Goal: Task Accomplishment & Management: Use online tool/utility

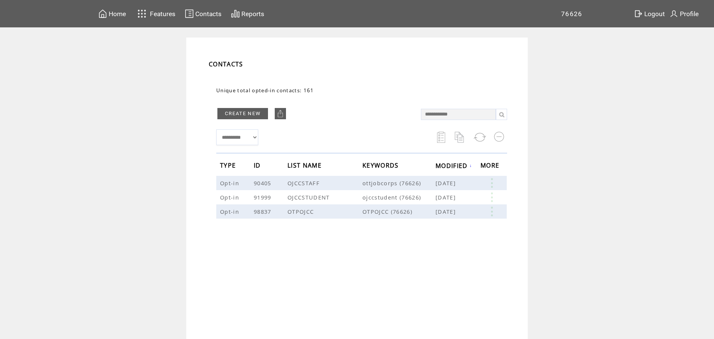
click at [107, 16] on img at bounding box center [102, 13] width 9 height 9
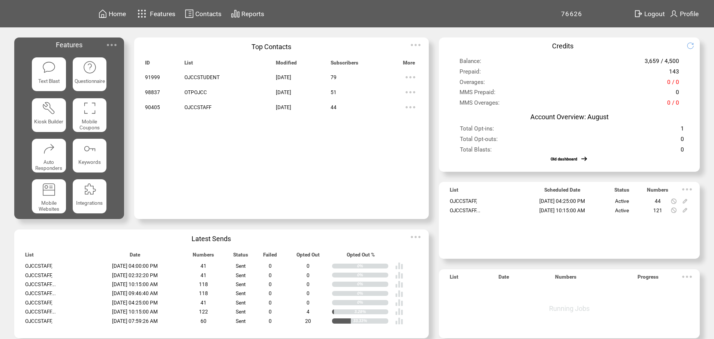
click at [46, 79] on span "Text Blast" at bounding box center [48, 81] width 21 height 6
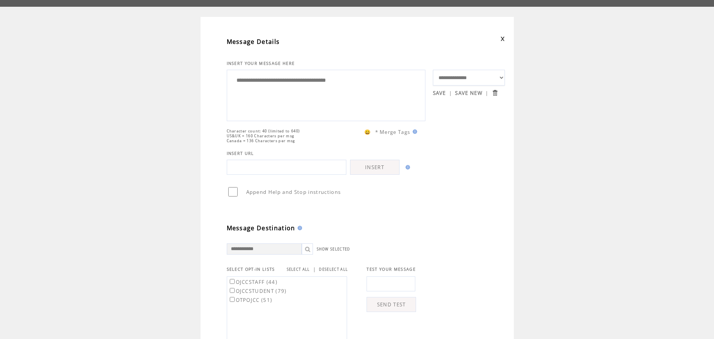
scroll to position [37, 0]
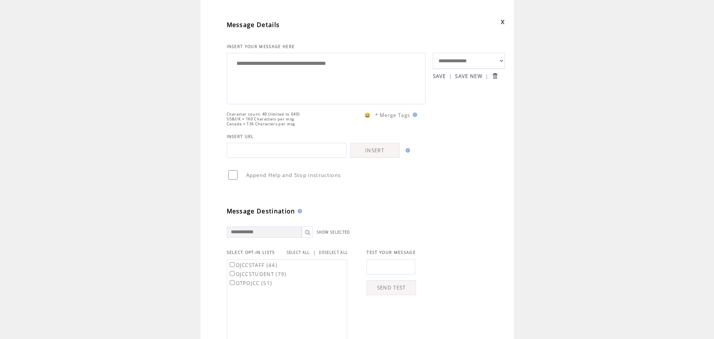
type textarea "**********"
click at [419, 238] on td "SHOW SELECTED" at bounding box center [366, 226] width 278 height 22
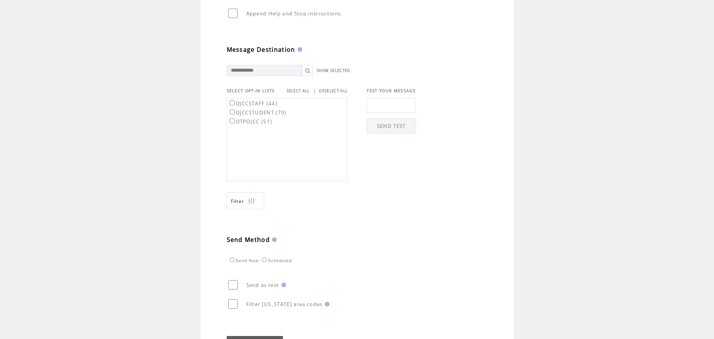
scroll to position [241, 0]
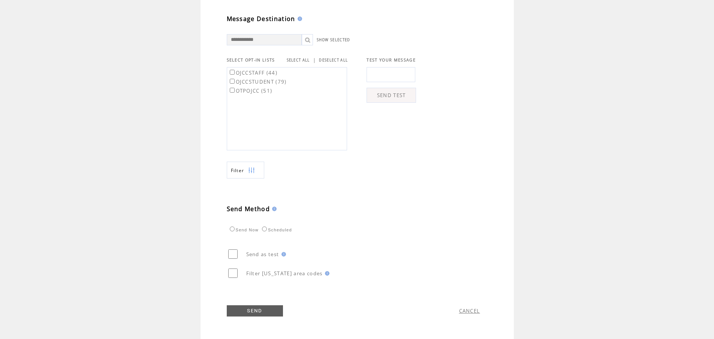
click at [267, 311] on link "SEND" at bounding box center [255, 310] width 56 height 11
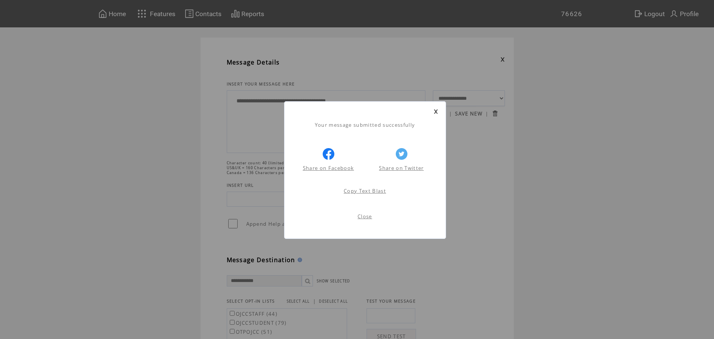
scroll to position [0, 0]
click at [367, 215] on link "Close" at bounding box center [364, 216] width 15 height 7
